Goal: Entertainment & Leisure: Consume media (video, audio)

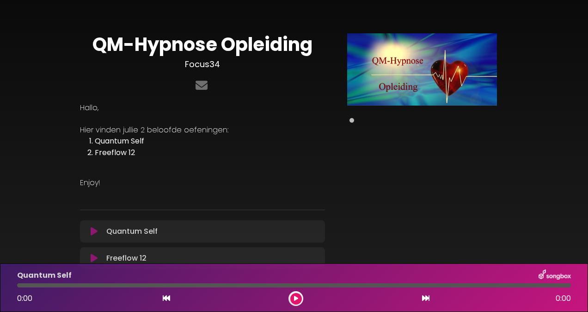
scroll to position [64, 0]
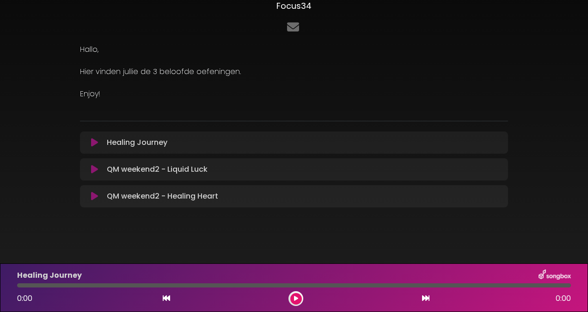
scroll to position [59, 0]
click at [97, 194] on icon at bounding box center [94, 195] width 7 height 9
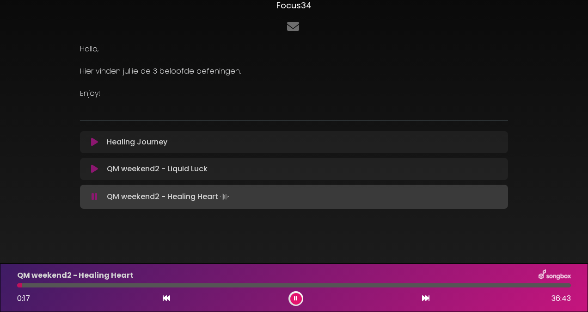
scroll to position [63, 0]
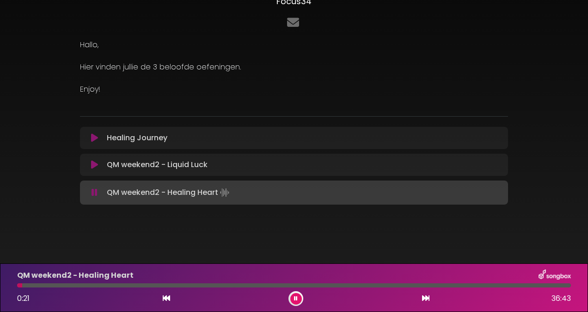
click at [296, 292] on div at bounding box center [295, 298] width 15 height 15
click at [294, 294] on button at bounding box center [296, 299] width 12 height 12
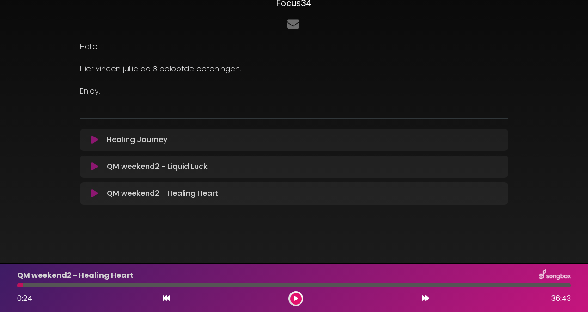
scroll to position [61, 0]
click at [290, 293] on button at bounding box center [296, 299] width 12 height 12
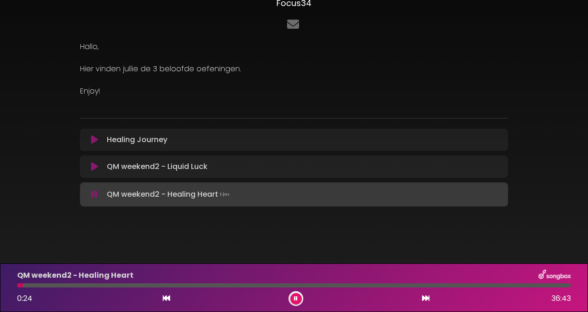
scroll to position [63, 0]
